Goal: Find specific page/section: Find specific page/section

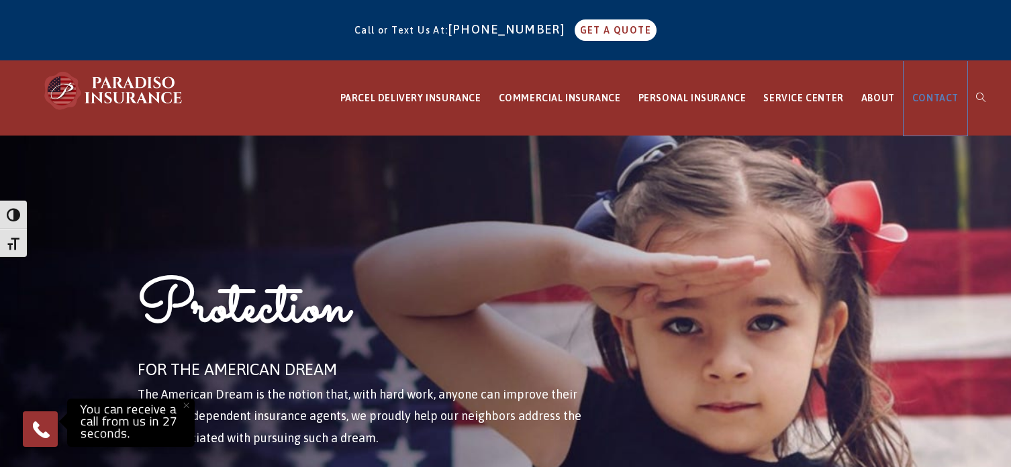
click at [935, 104] on link "CONTACT" at bounding box center [935, 98] width 64 height 74
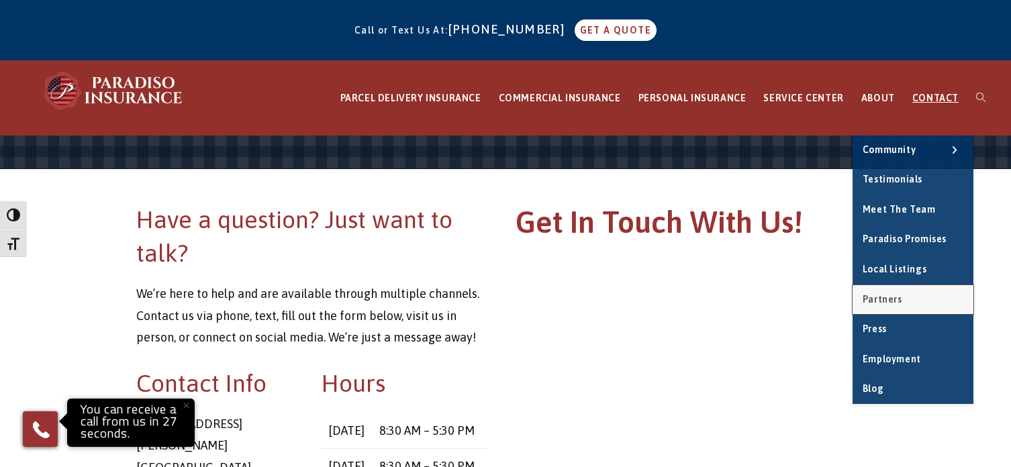
click at [897, 302] on span "Partners" at bounding box center [882, 299] width 40 height 11
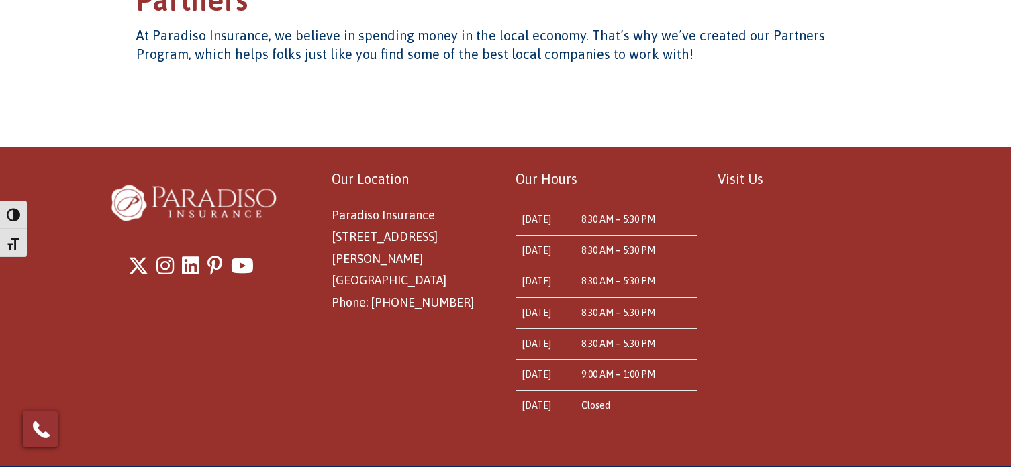
scroll to position [299, 0]
